Goal: Understand site structure: Understand site structure

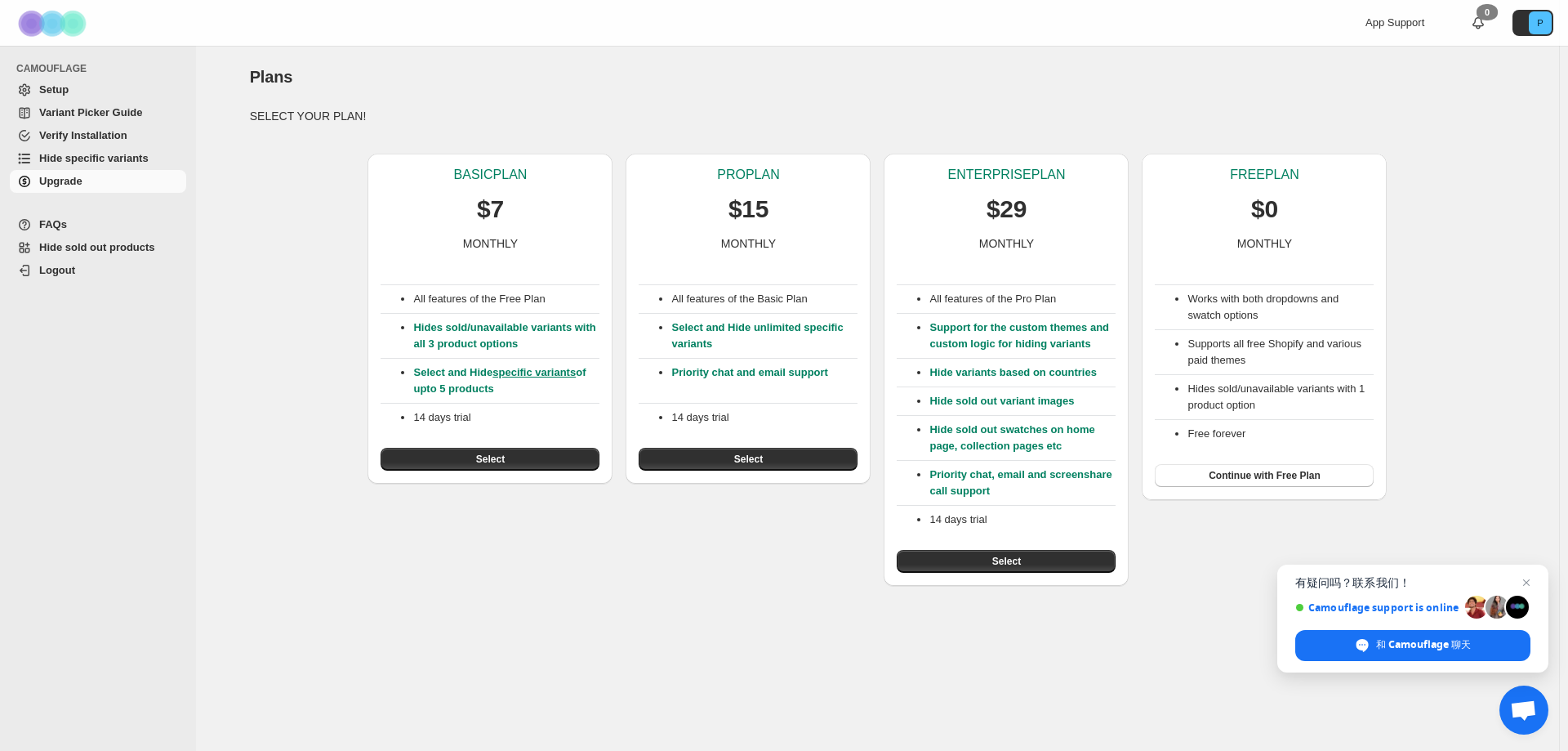
click at [102, 112] on span "Variant Picker Guide" at bounding box center [90, 112] width 103 height 12
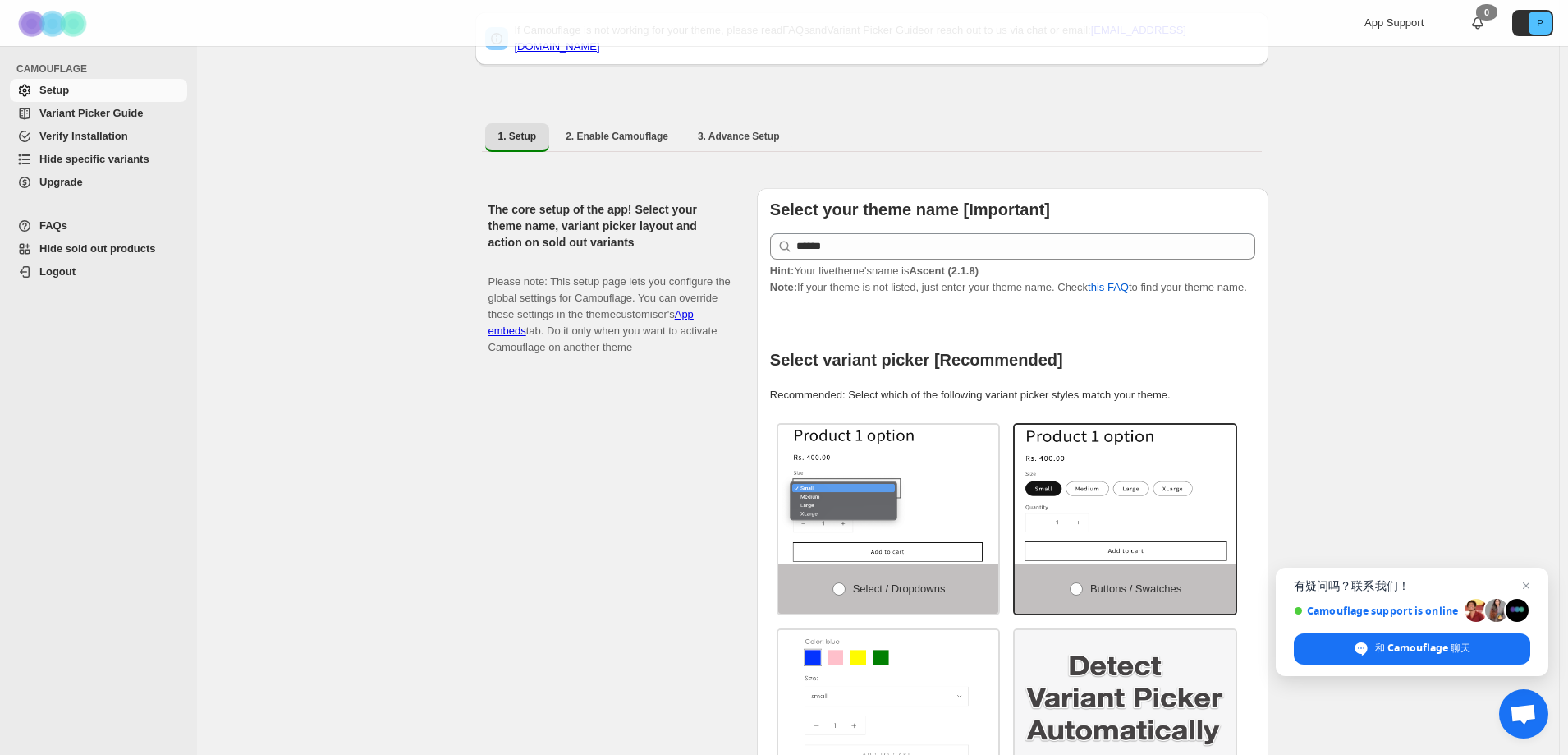
scroll to position [213, 0]
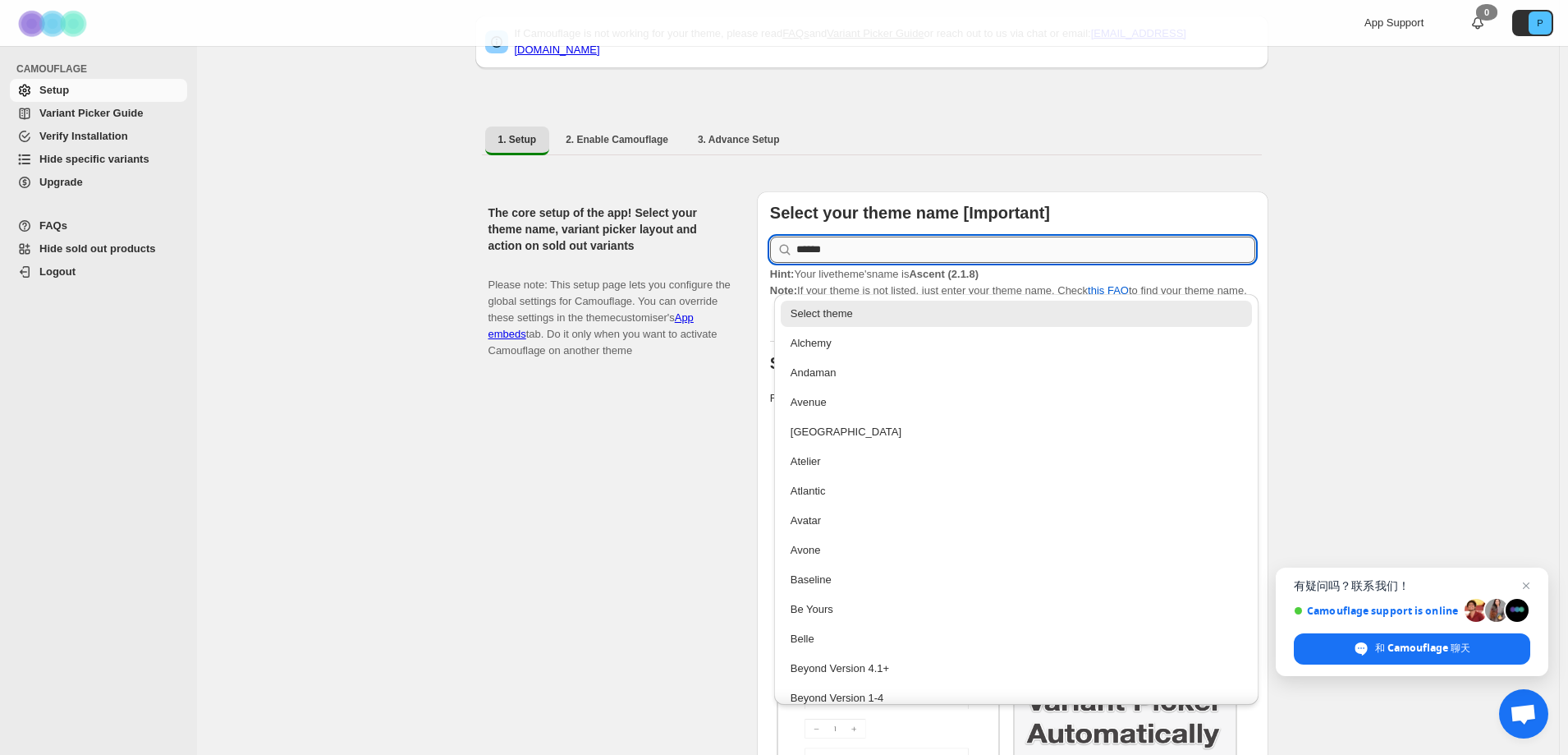
click at [918, 242] on input "******" at bounding box center [1026, 250] width 459 height 26
click at [666, 381] on div "The core setup of the app! Select your theme name, variant picker layout and ac…" at bounding box center [616, 532] width 256 height 682
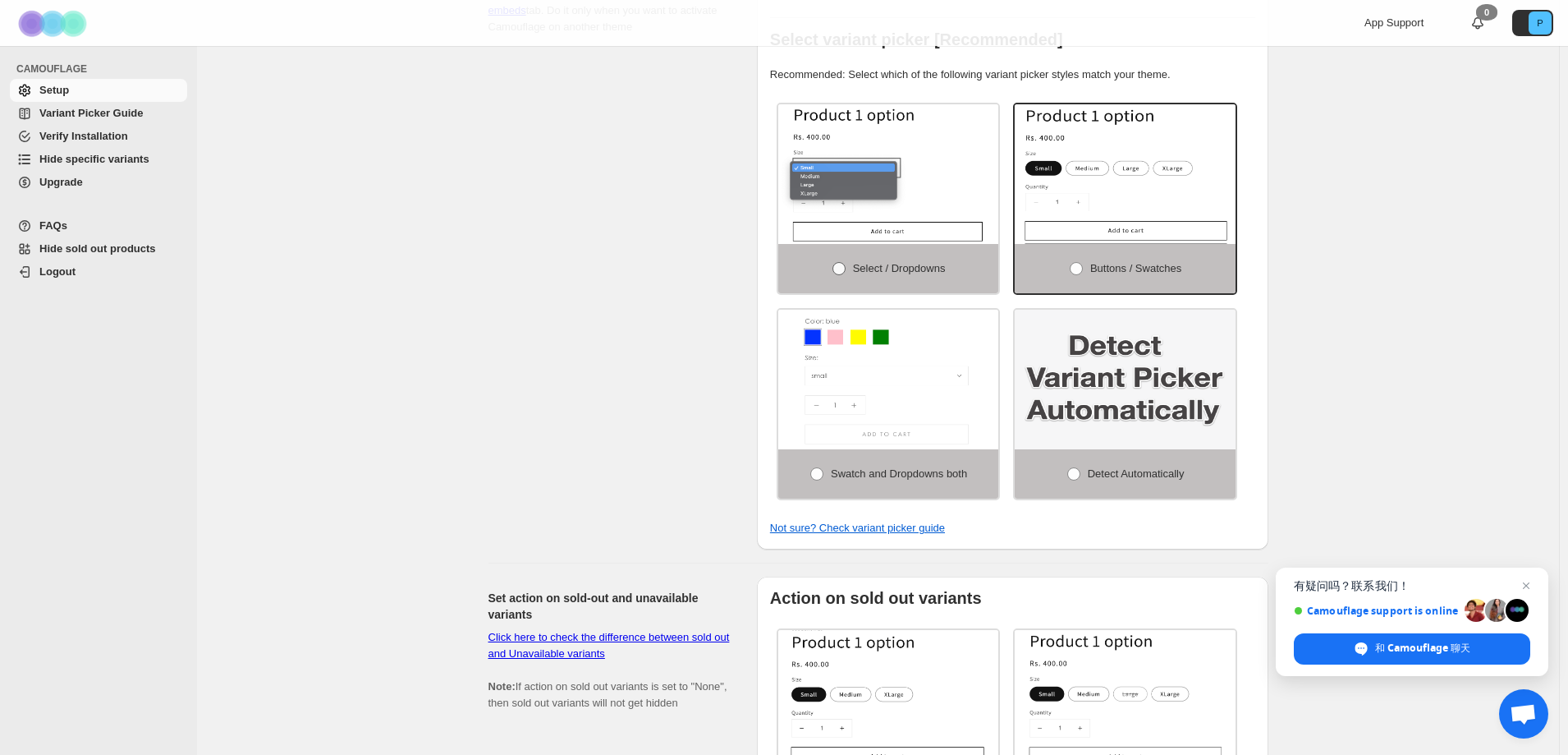
scroll to position [295, 0]
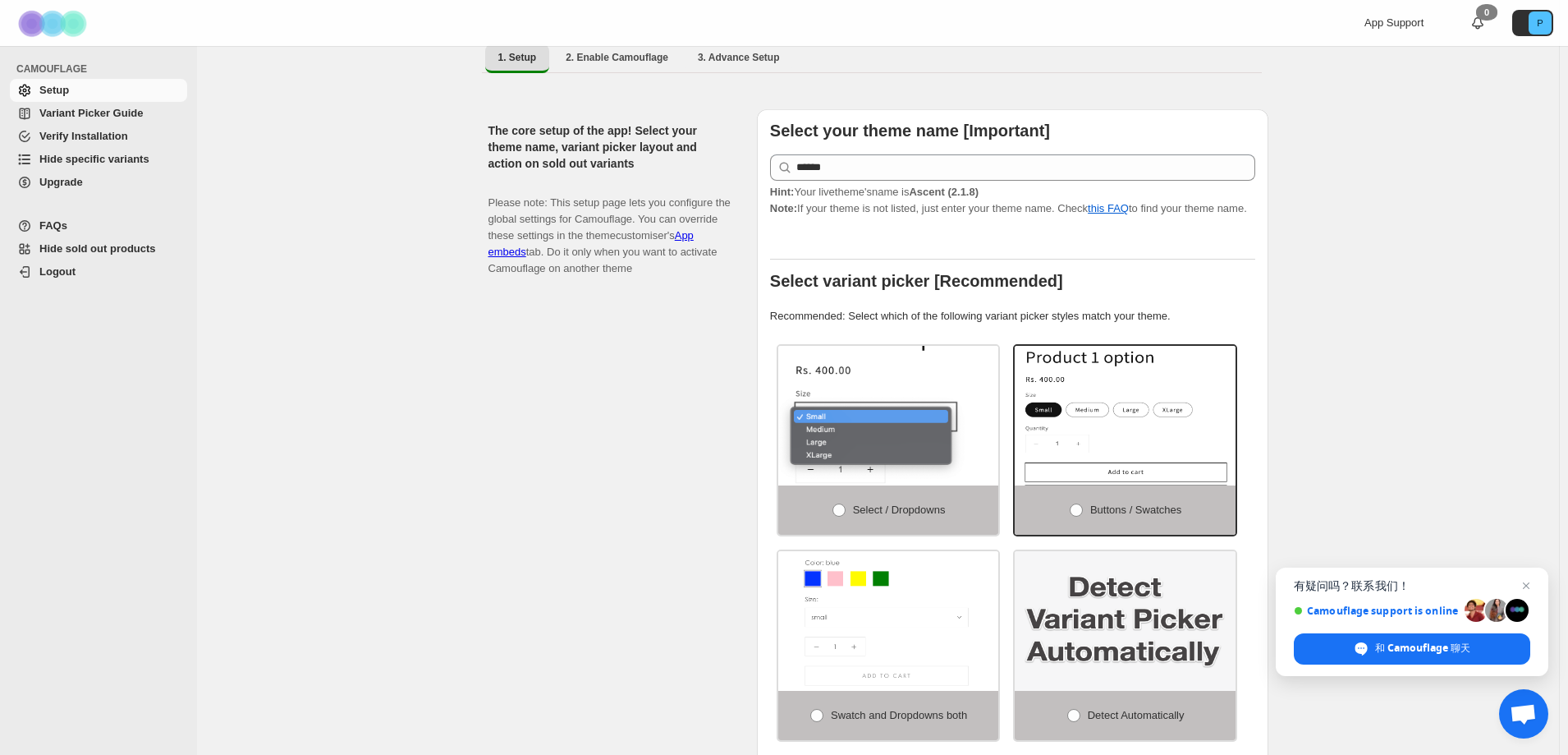
click at [874, 409] on img at bounding box center [937, 426] width 331 height 209
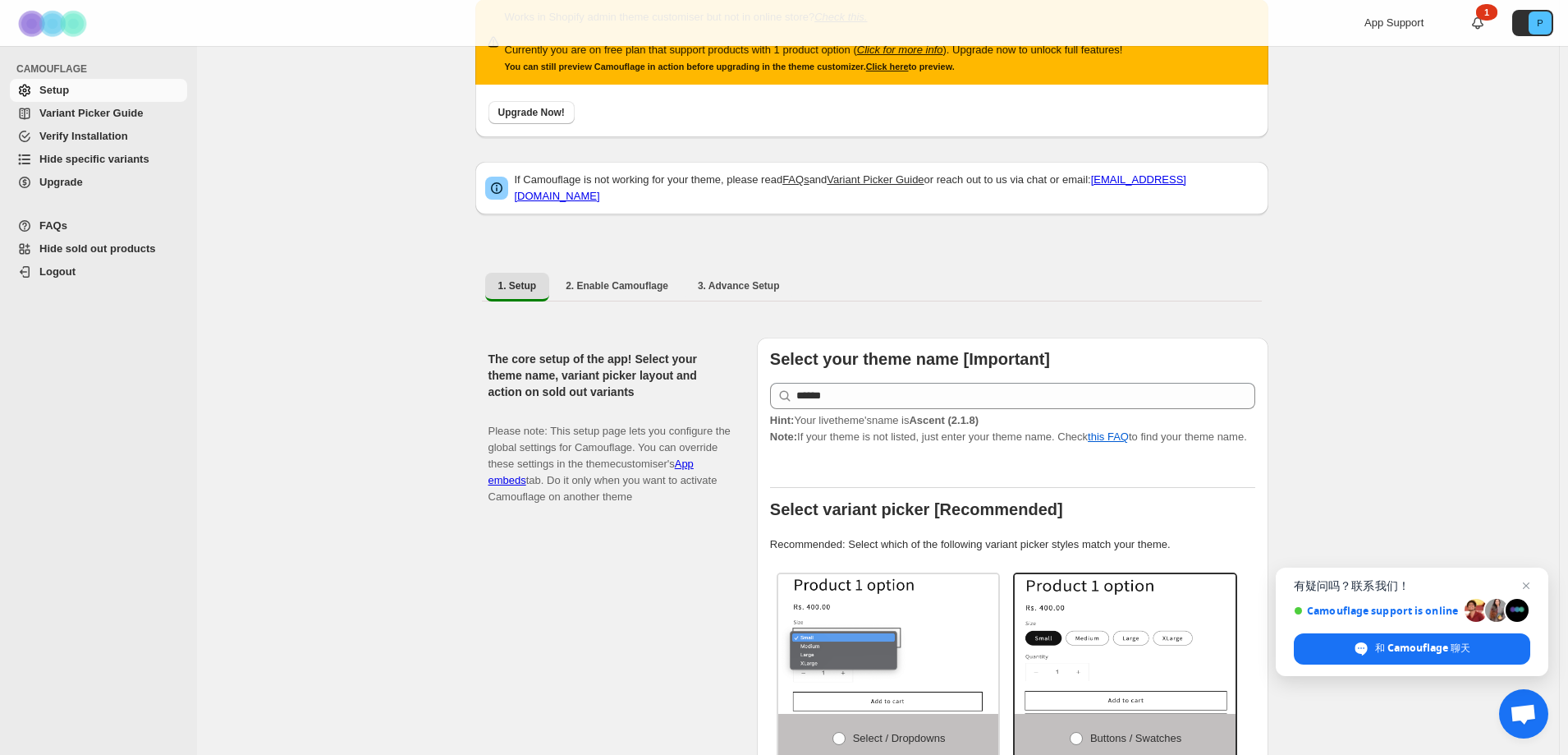
scroll to position [0, 0]
